Goal: Contribute content

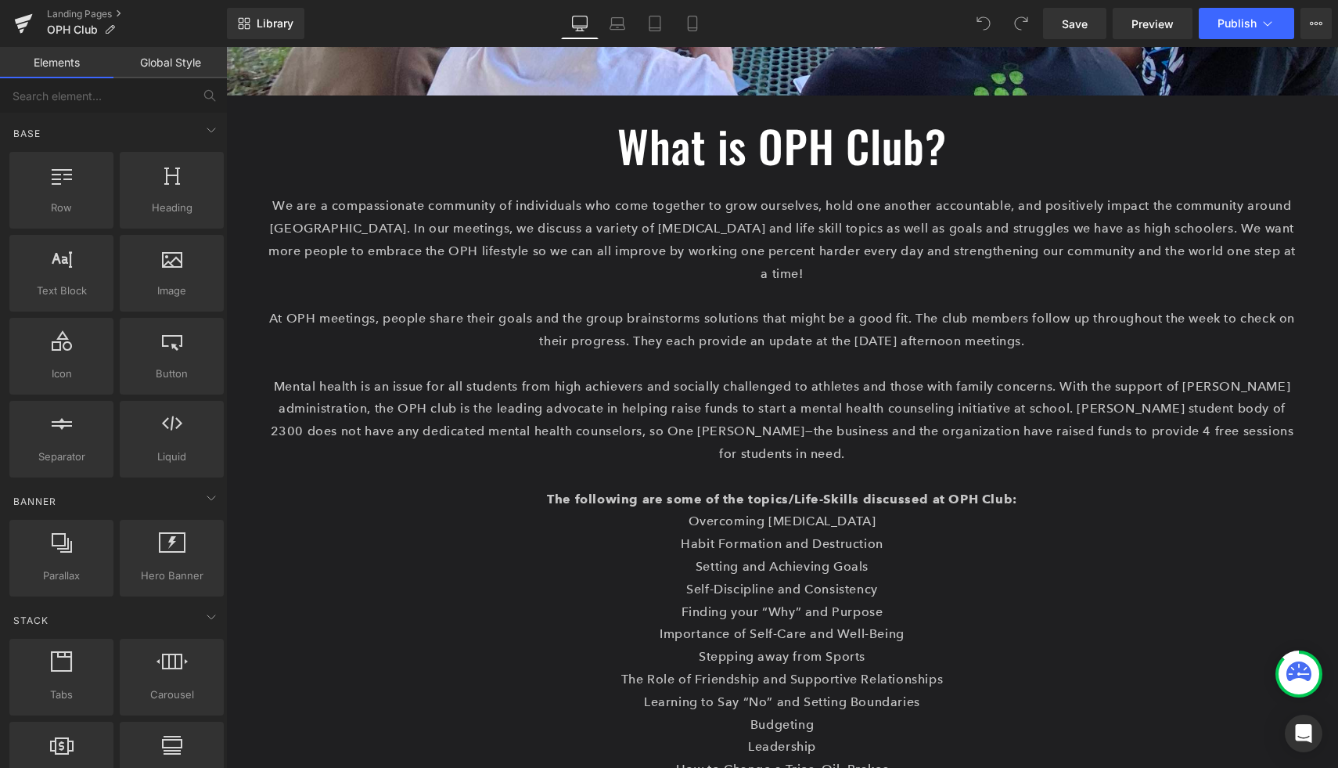
scroll to position [466, 0]
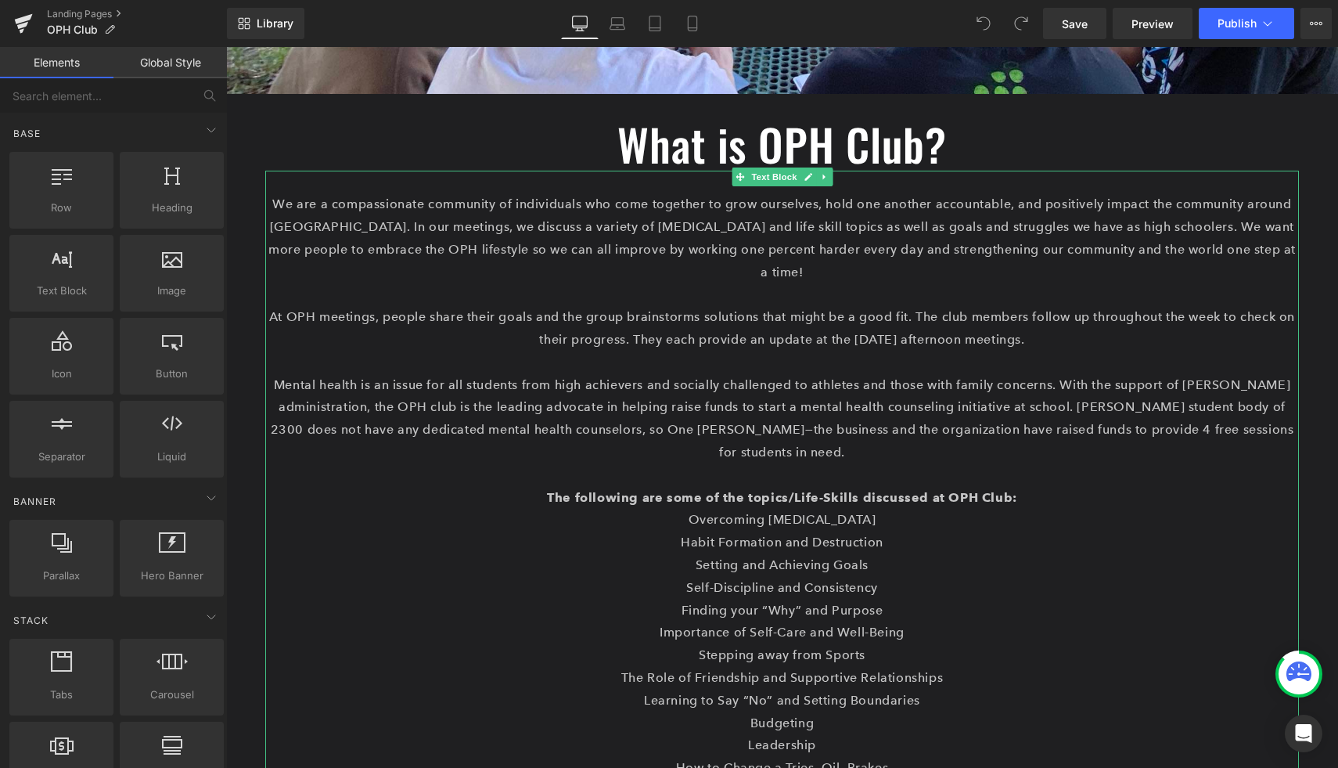
click at [757, 374] on p "Mental health is an issue for all students from high achievers and socially cha…" at bounding box center [782, 419] width 1034 height 90
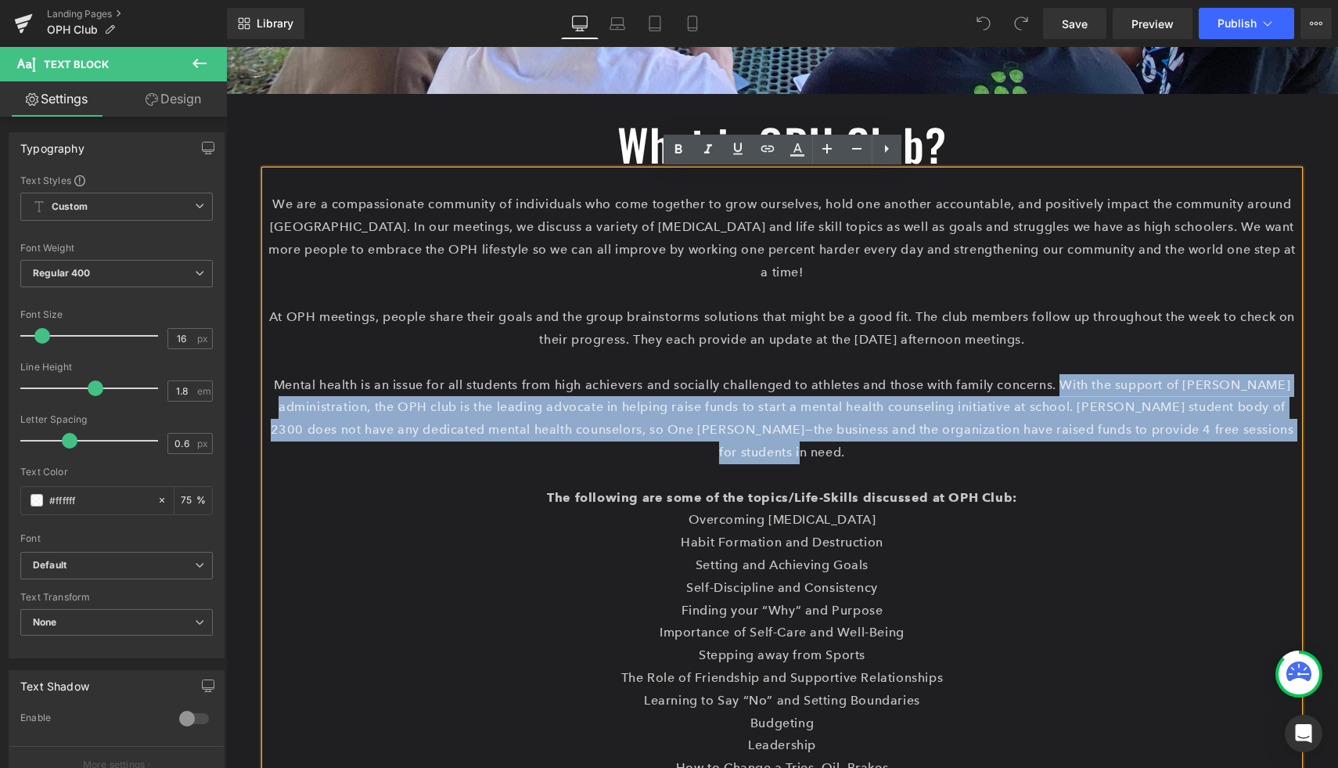
drag, startPoint x: 822, startPoint y: 434, endPoint x: 1084, endPoint y: 366, distance: 270.8
click at [1084, 374] on p "Mental health is an issue for all students from high achievers and socially cha…" at bounding box center [782, 419] width 1034 height 90
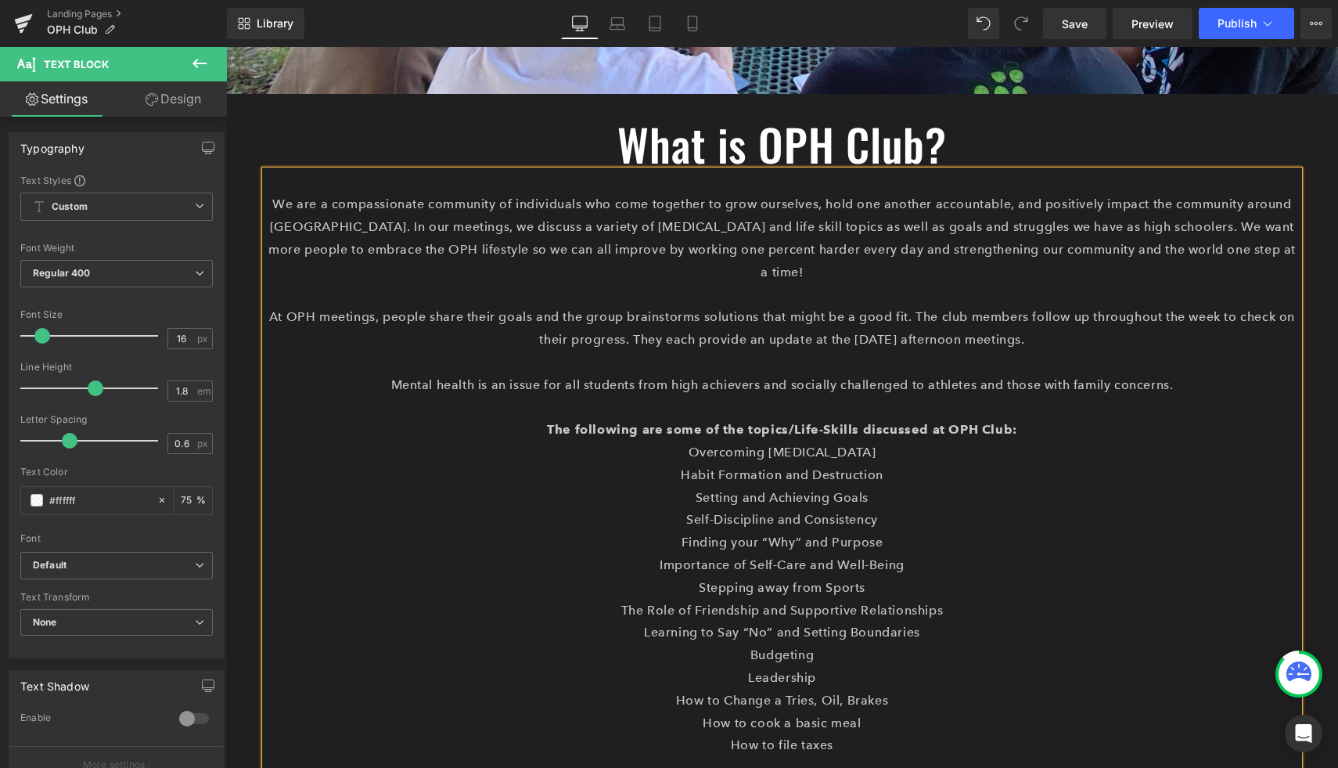
click at [1186, 374] on p "Mental health is an issue for all students from high achievers and socially cha…" at bounding box center [782, 385] width 1034 height 23
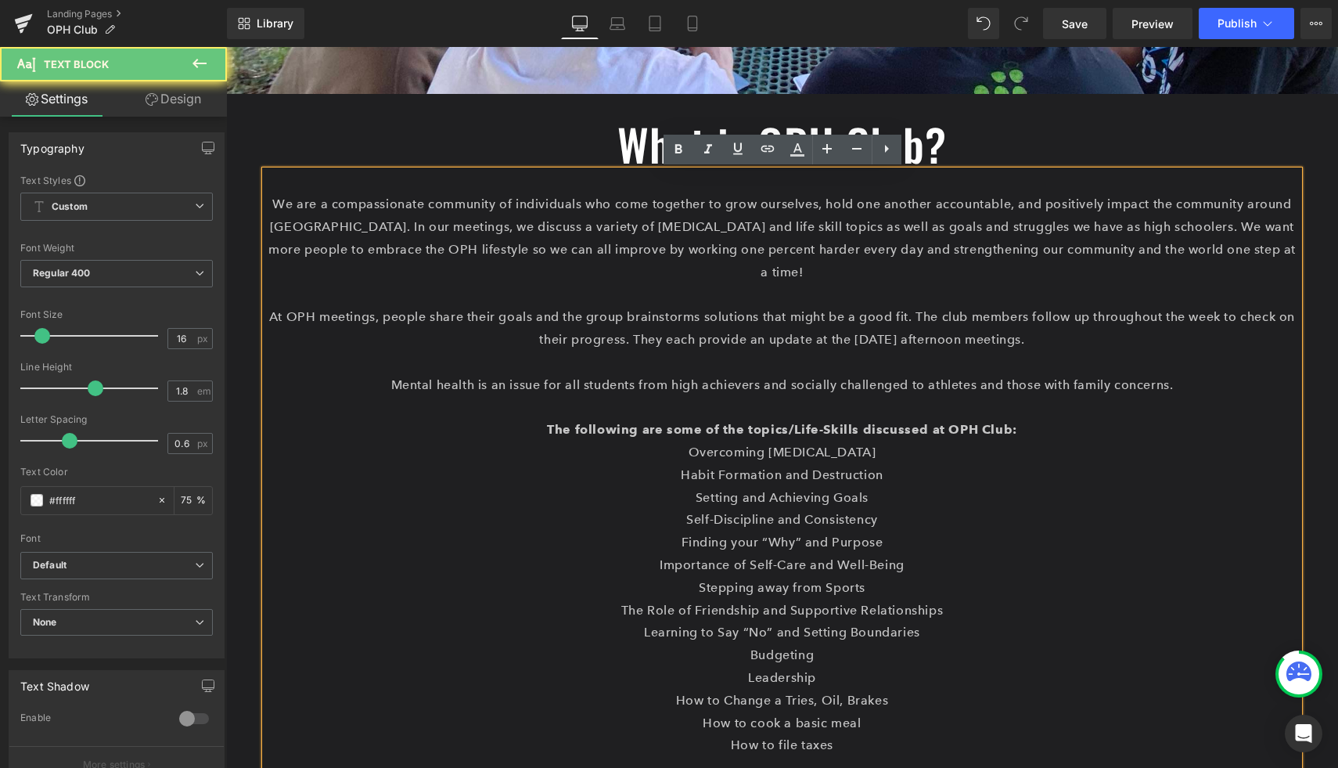
click at [1186, 374] on p "Mental health is an issue for all students from high achievers and socially cha…" at bounding box center [782, 385] width 1034 height 23
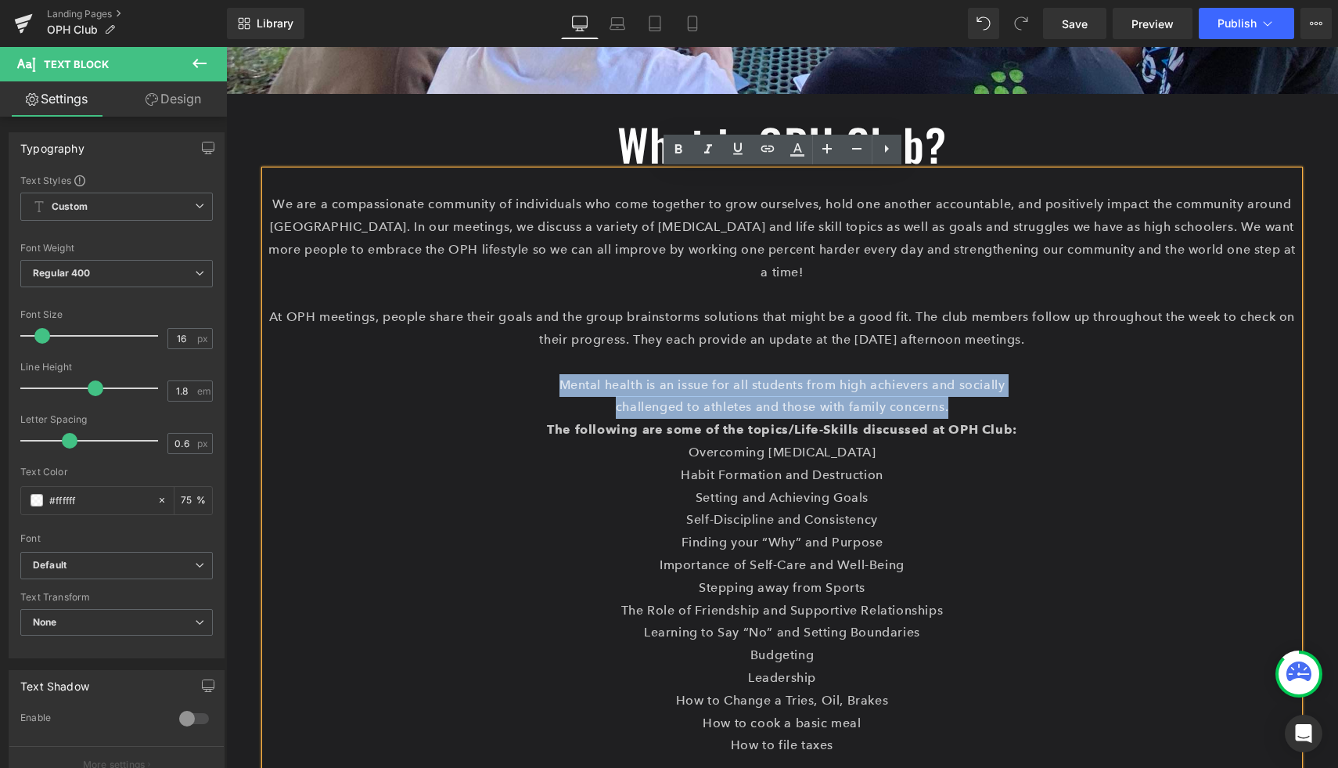
drag, startPoint x: 958, startPoint y: 385, endPoint x: 552, endPoint y: 369, distance: 406.4
click at [552, 369] on div "We are a compassionate community of individuals who come together to grow ourse…" at bounding box center [782, 497] width 1034 height 653
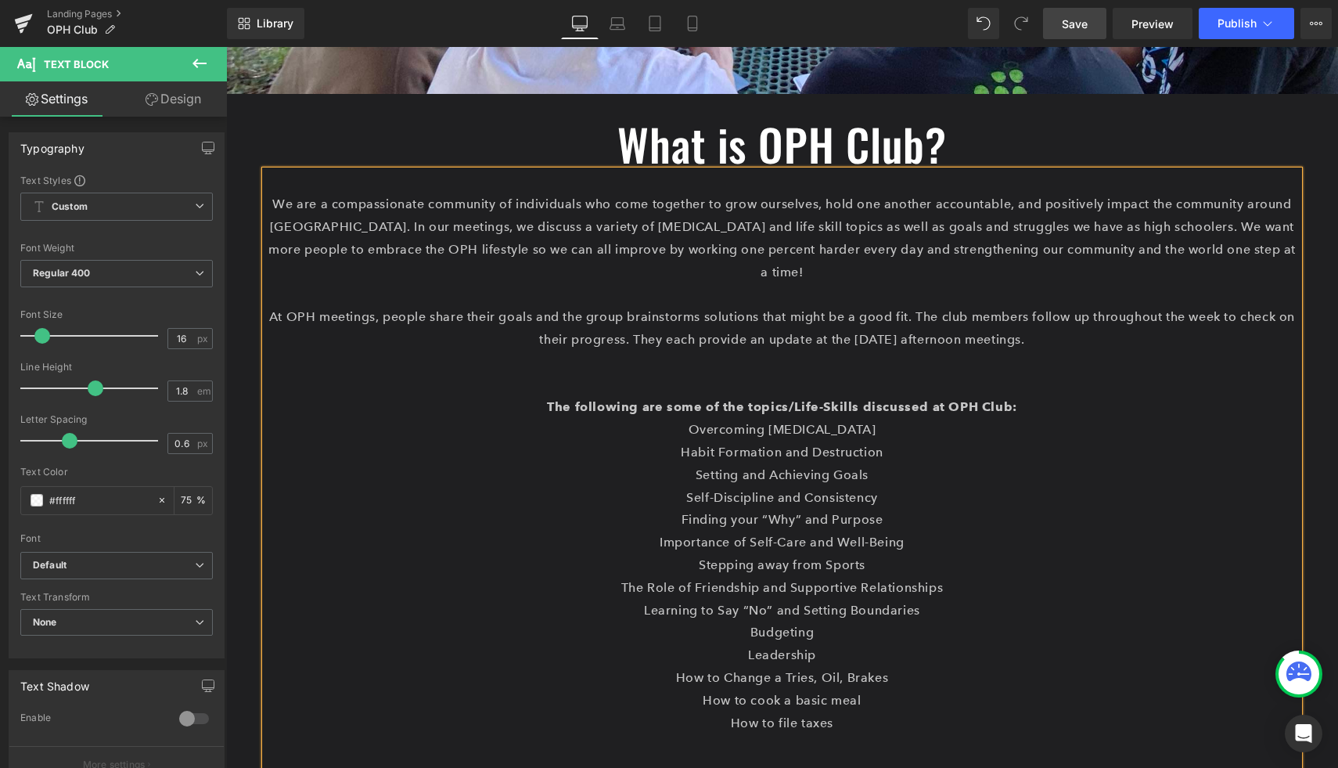
click at [1078, 22] on span "Save" at bounding box center [1075, 24] width 26 height 16
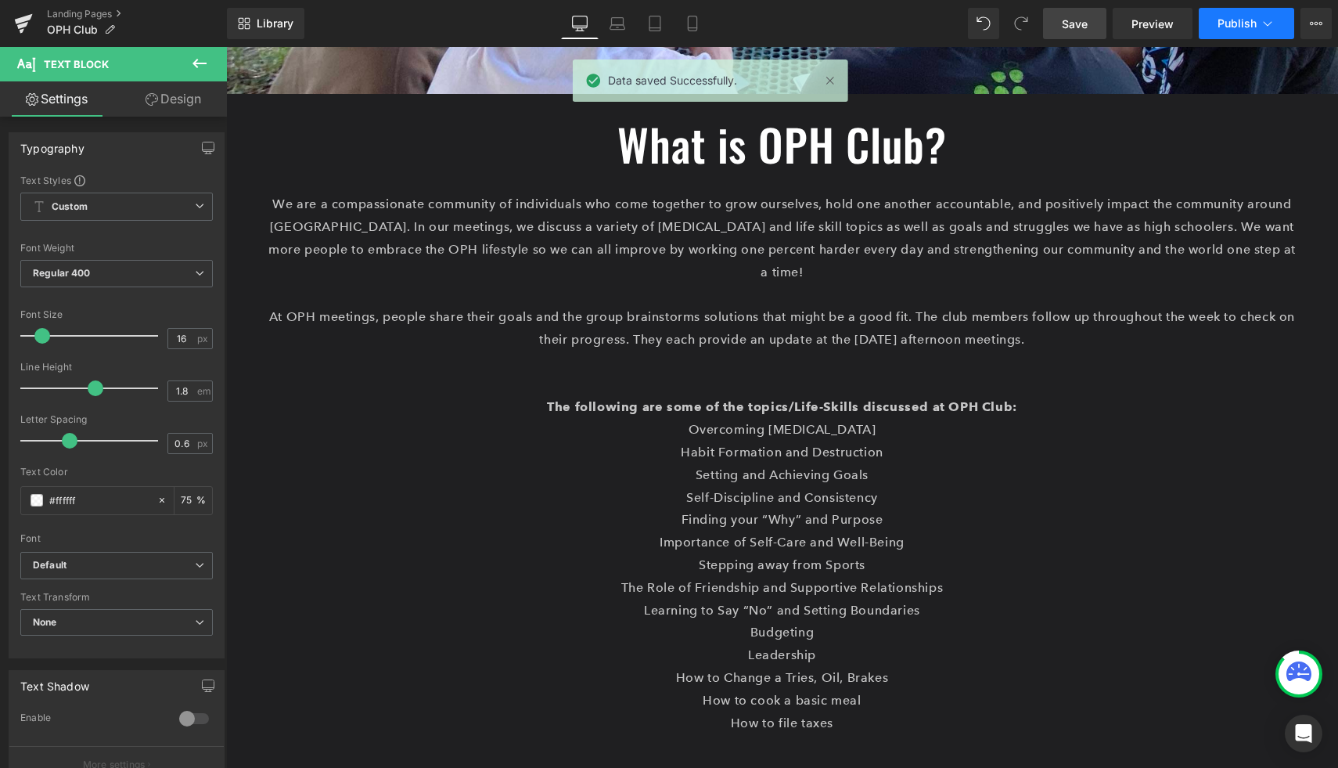
click at [1225, 27] on span "Publish" at bounding box center [1236, 23] width 39 height 13
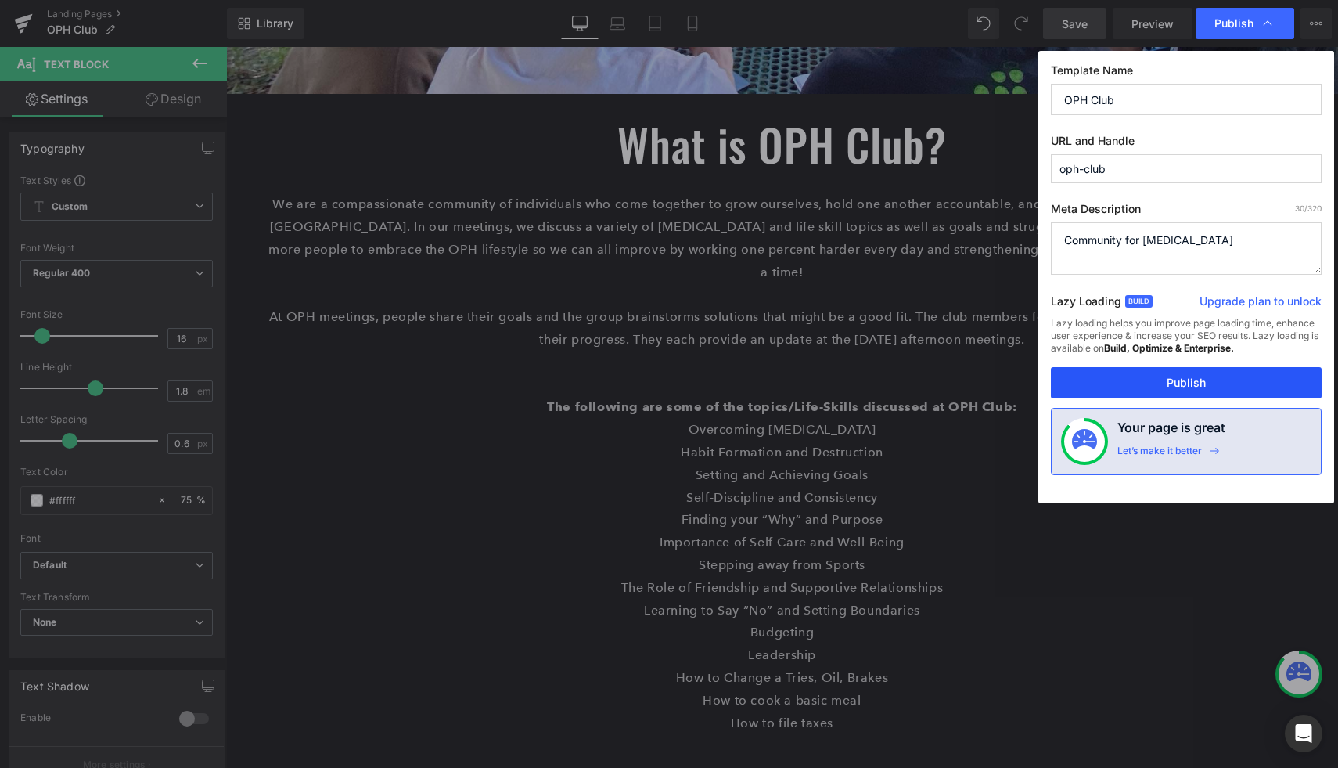
click at [1132, 386] on button "Publish" at bounding box center [1186, 382] width 271 height 31
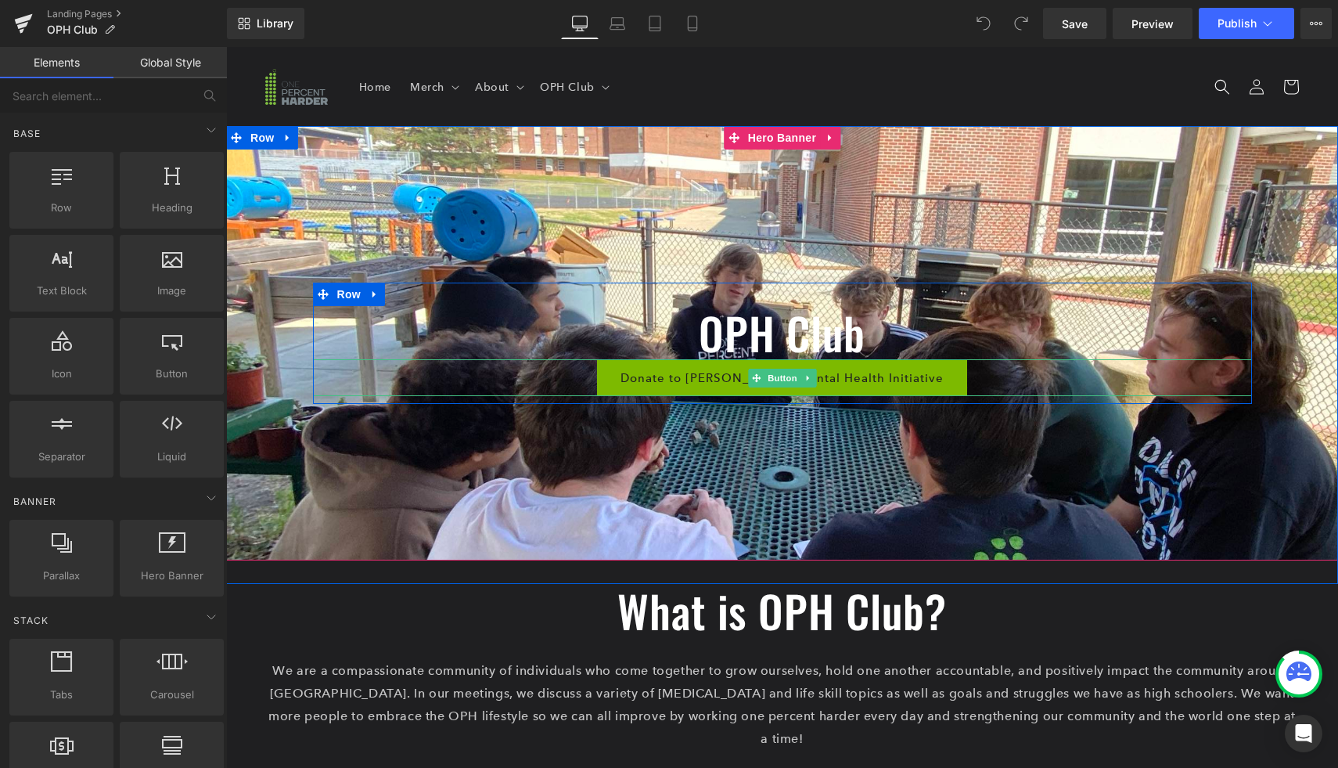
click at [923, 383] on link "Donate to [PERSON_NAME] Mental Health Initiative" at bounding box center [782, 377] width 370 height 37
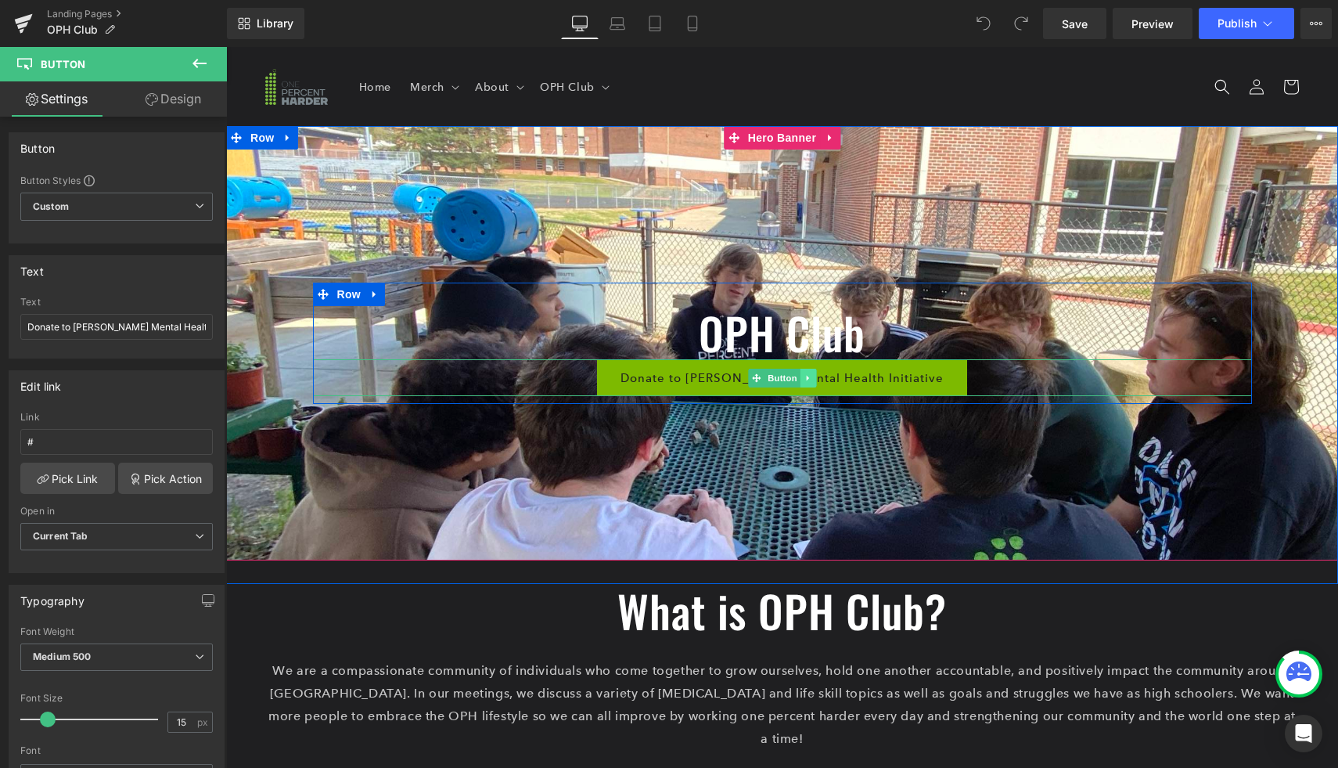
click at [809, 376] on icon at bounding box center [808, 377] width 9 height 9
click at [814, 376] on icon at bounding box center [815, 377] width 9 height 9
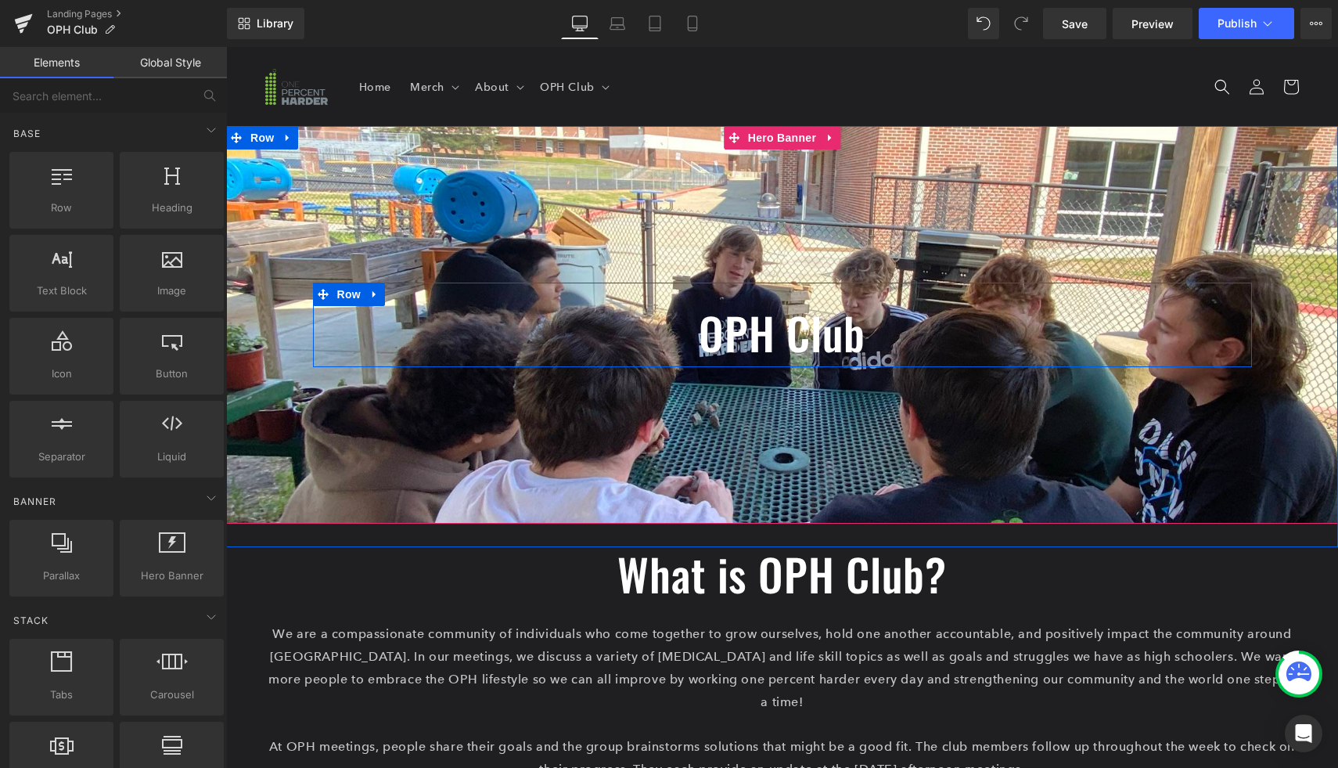
click at [814, 396] on div at bounding box center [782, 324] width 1112 height 397
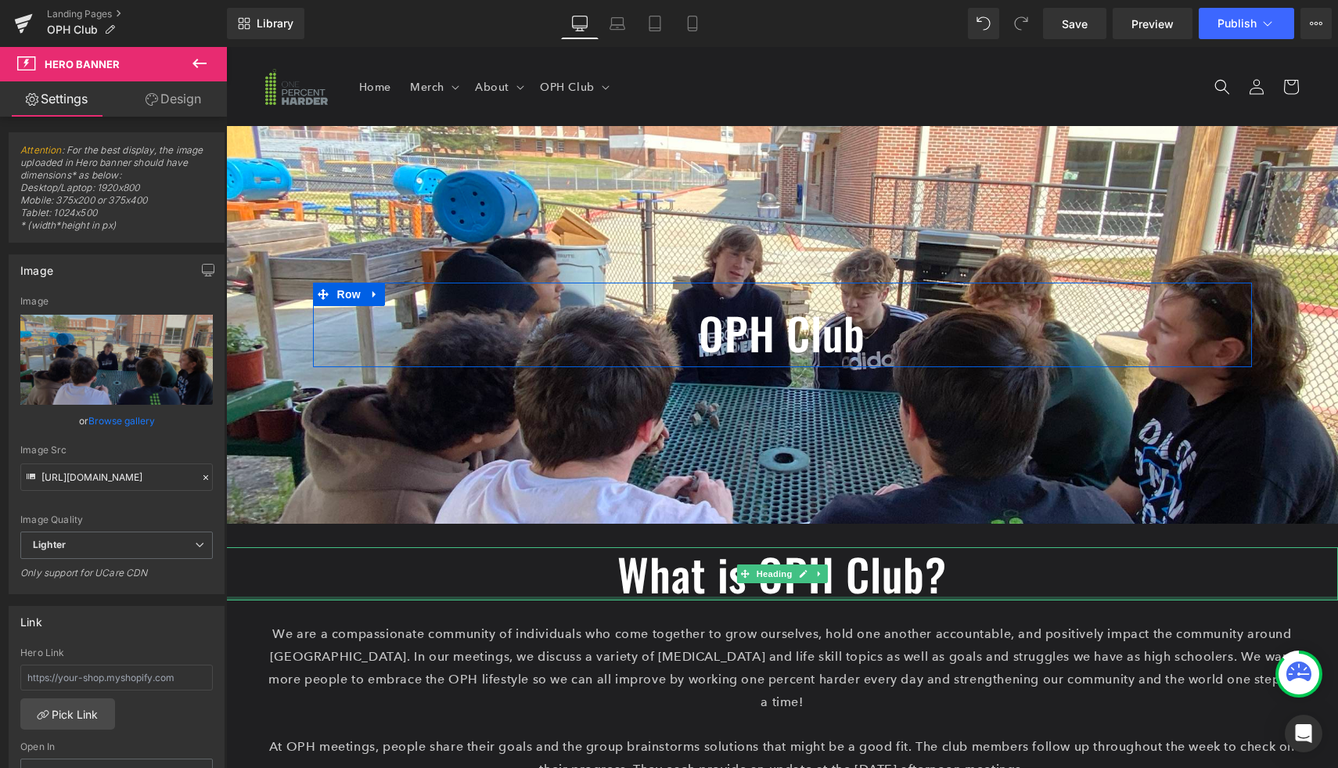
click at [623, 599] on div at bounding box center [782, 598] width 1112 height 4
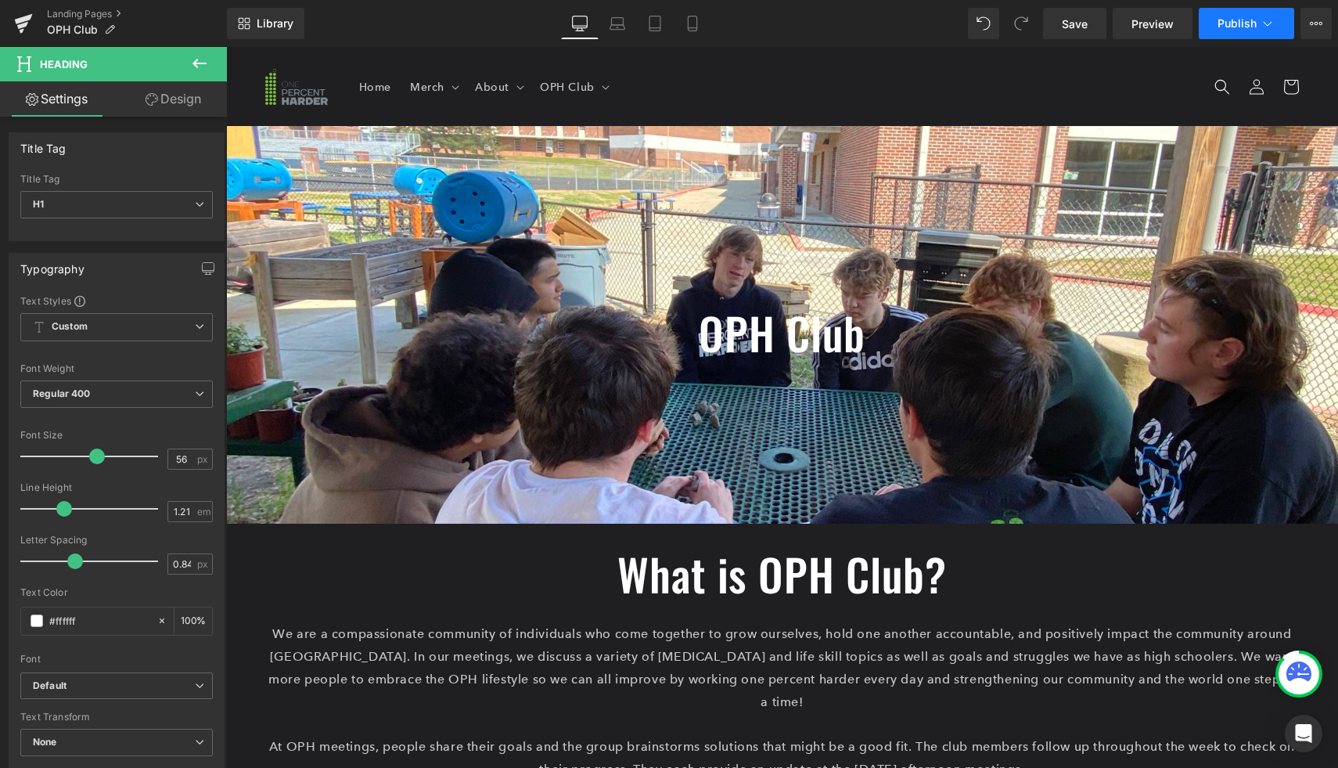
click at [1228, 27] on span "Publish" at bounding box center [1236, 23] width 39 height 13
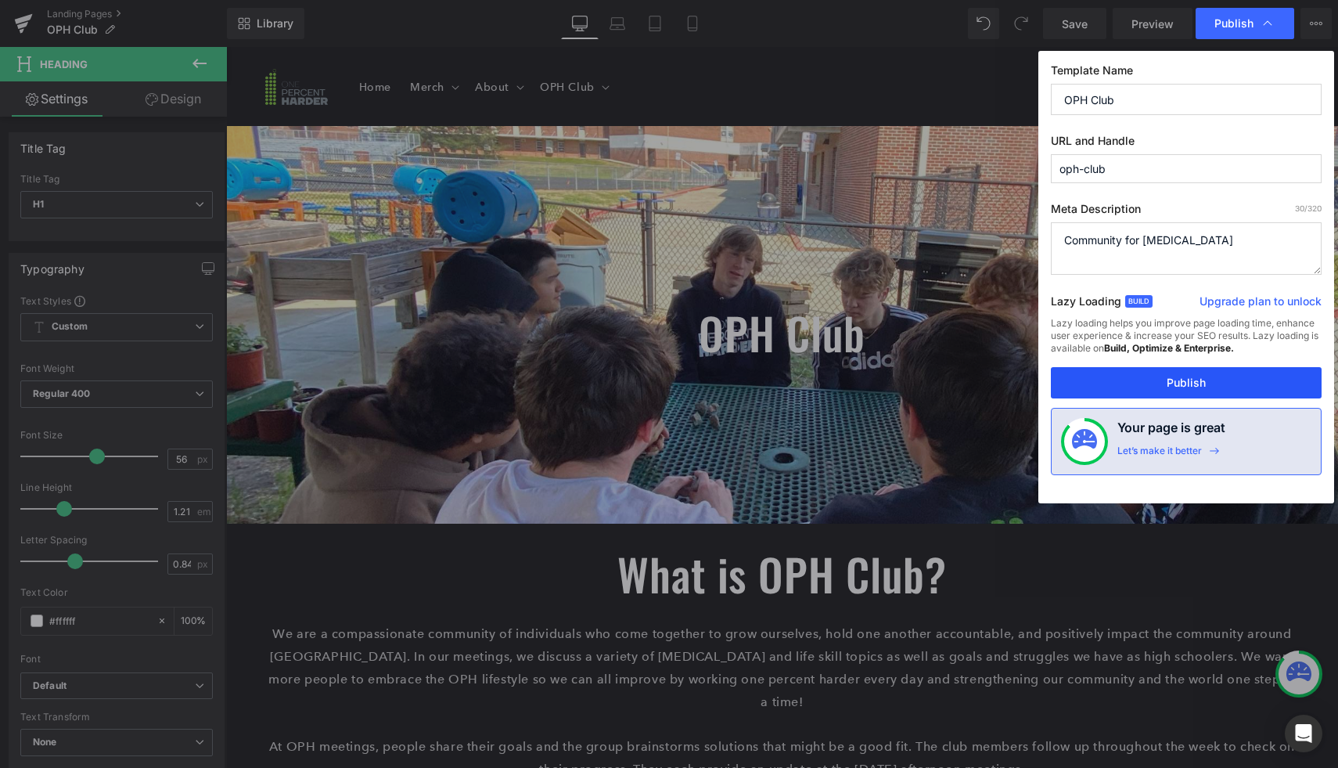
click at [1115, 382] on button "Publish" at bounding box center [1186, 382] width 271 height 31
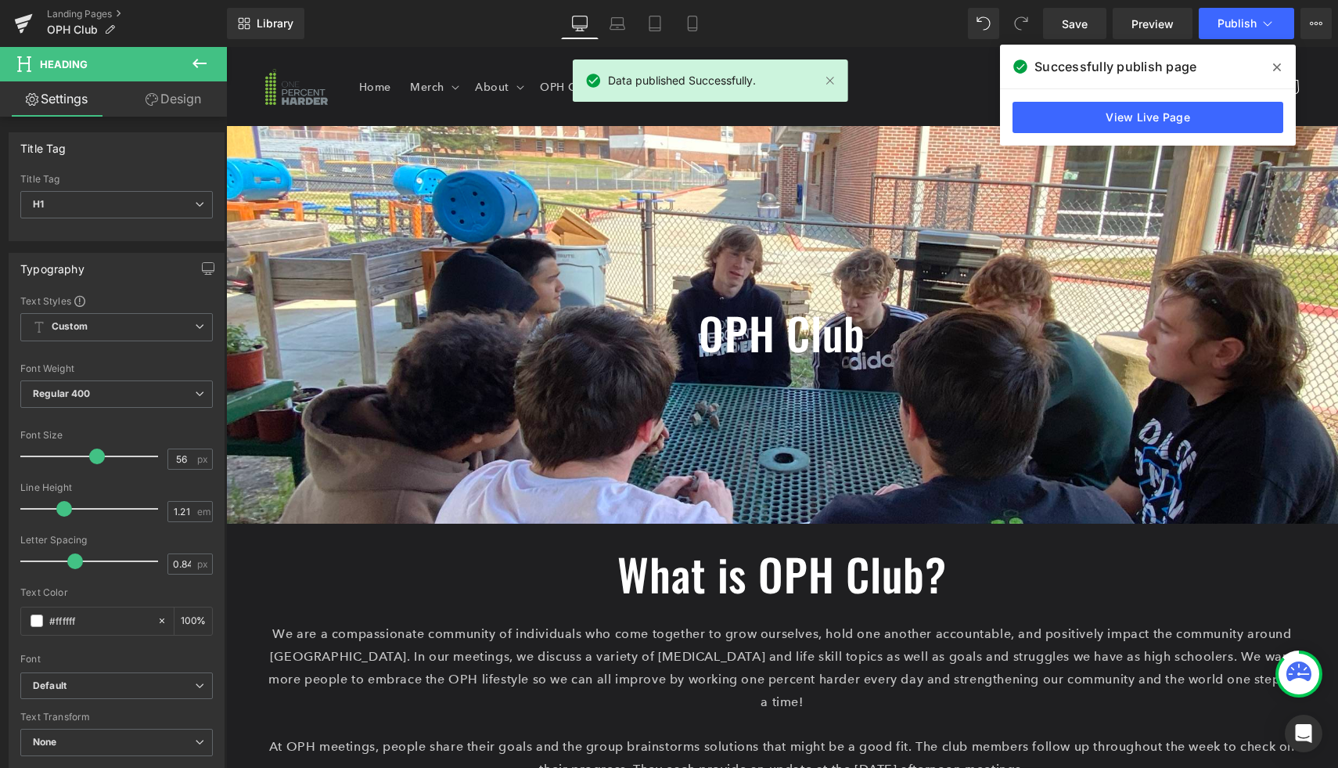
click at [1276, 70] on icon at bounding box center [1277, 67] width 8 height 13
